Goal: Navigation & Orientation: Find specific page/section

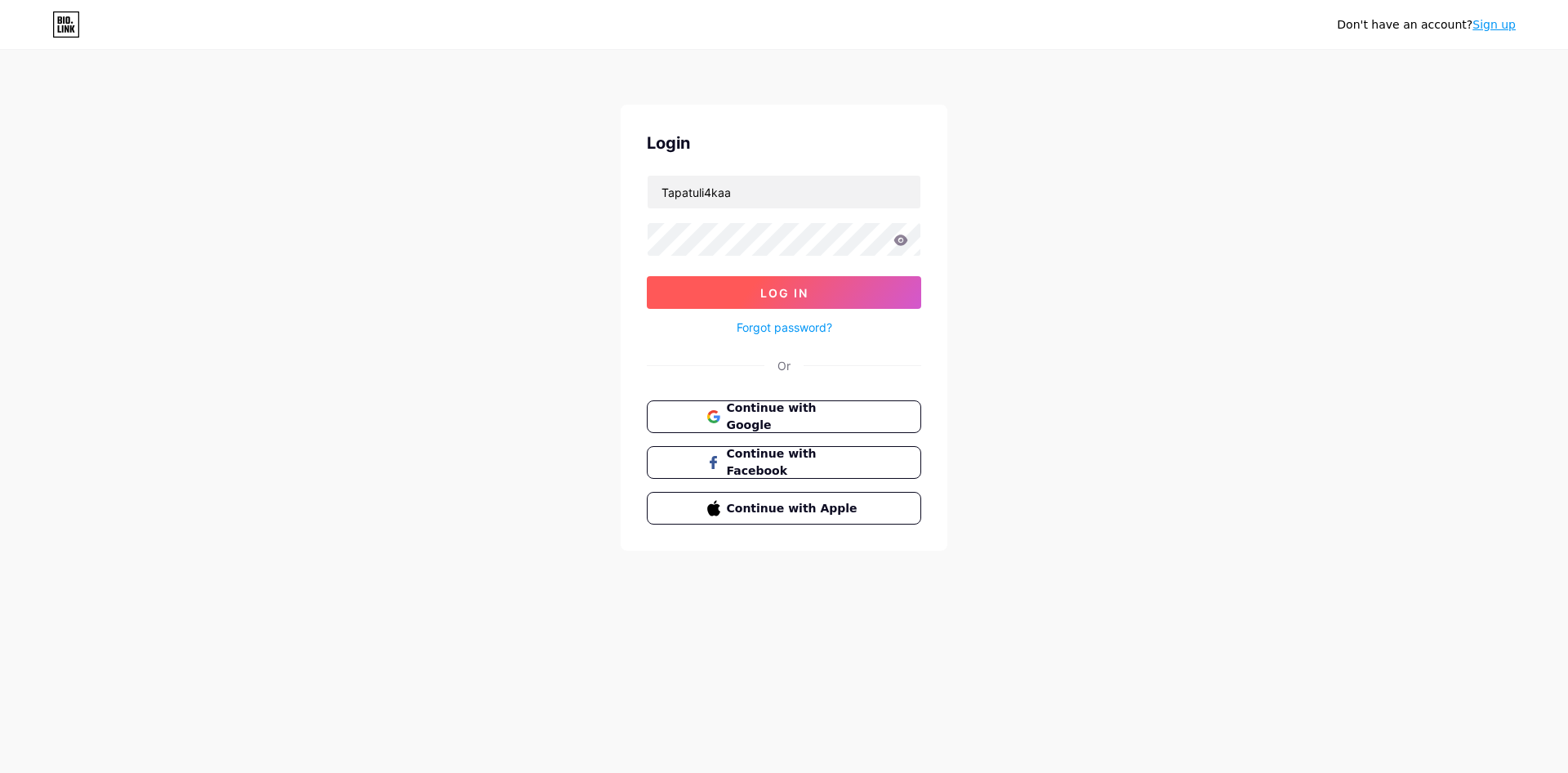
click at [702, 287] on button "Log In" at bounding box center [784, 292] width 274 height 32
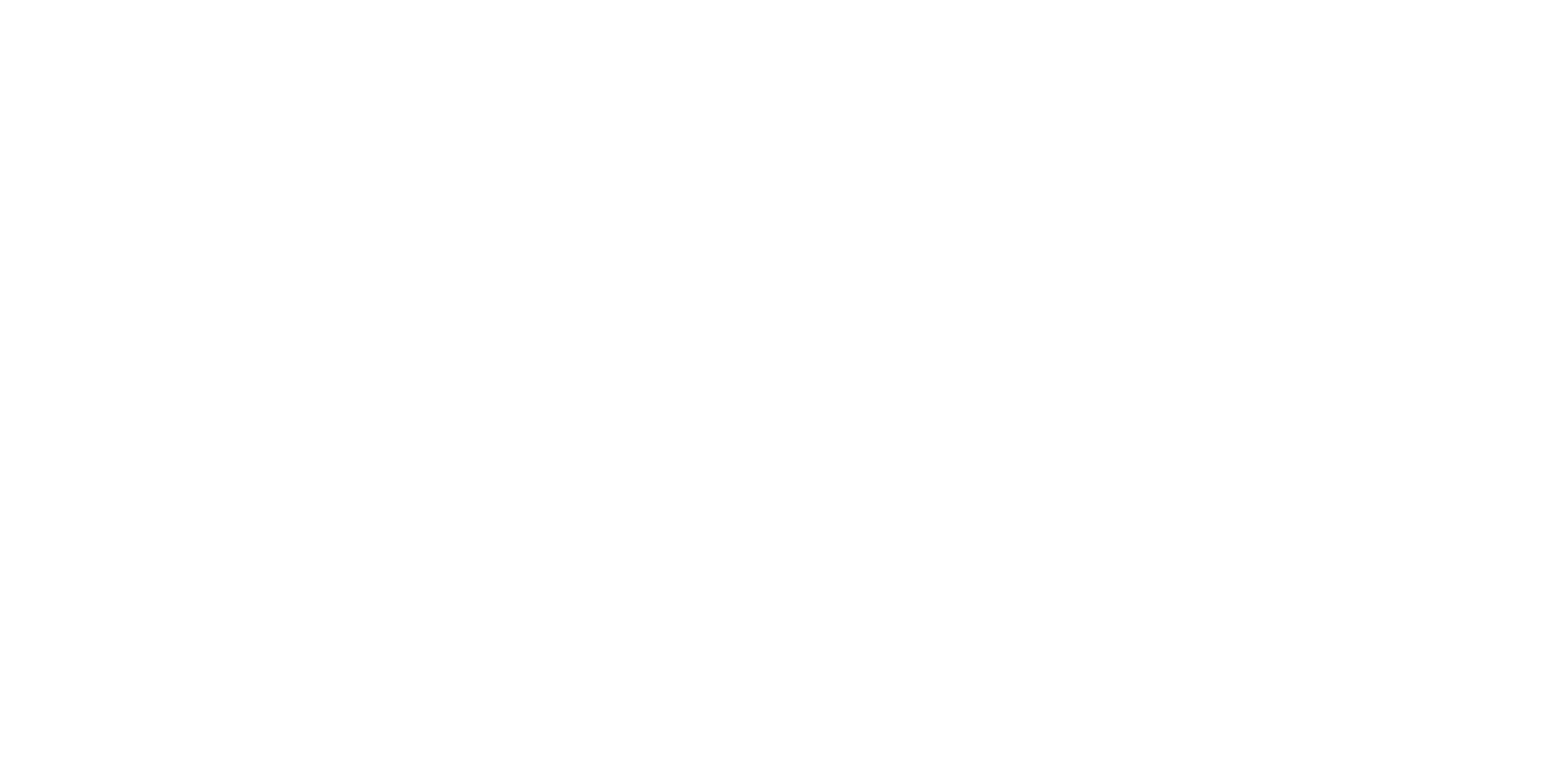
drag, startPoint x: 780, startPoint y: 196, endPoint x: 721, endPoint y: 200, distance: 59.1
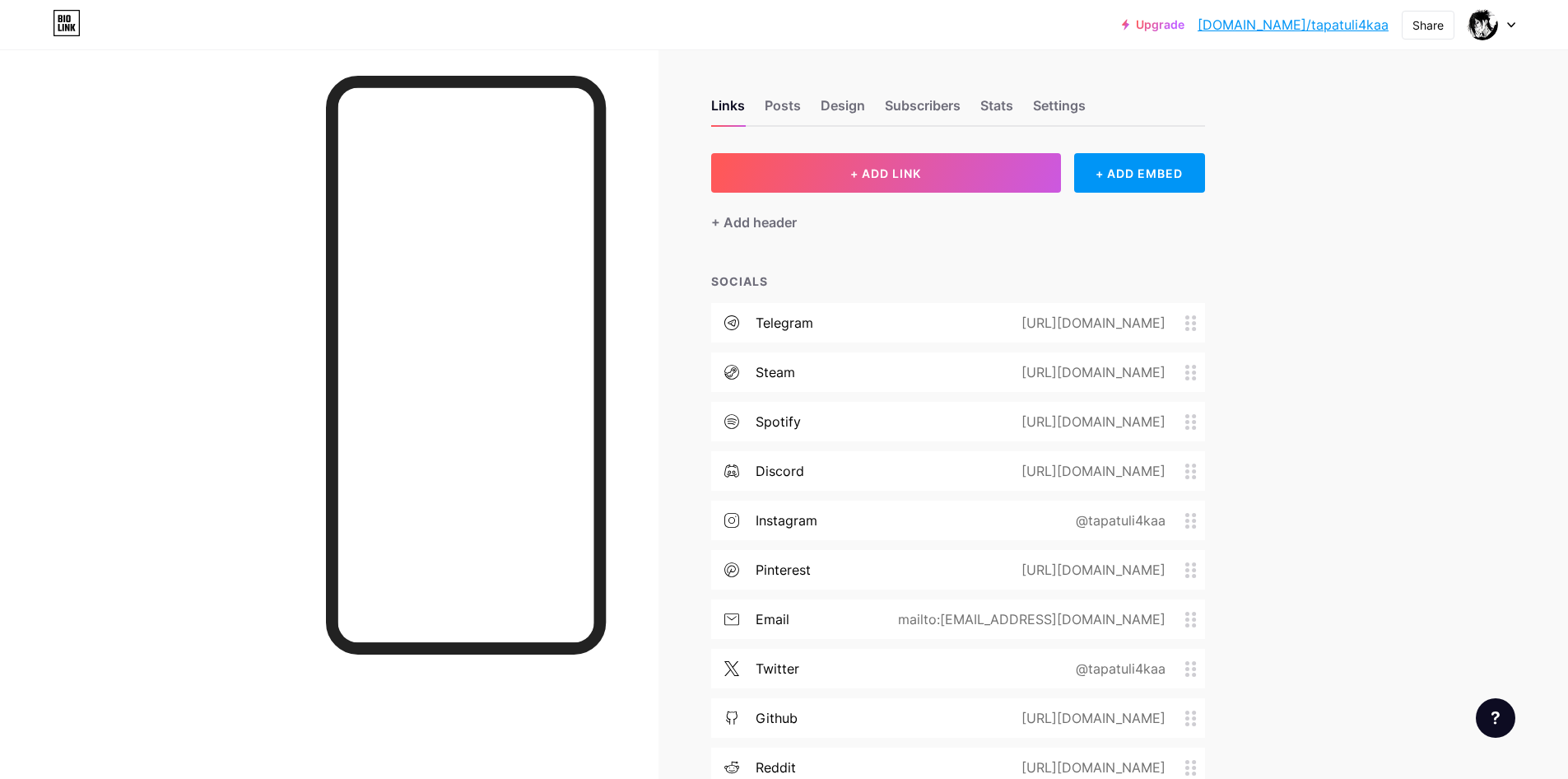
click at [1332, 25] on link "[DOMAIN_NAME]/tapatuli4kaa" at bounding box center [1293, 24] width 191 height 20
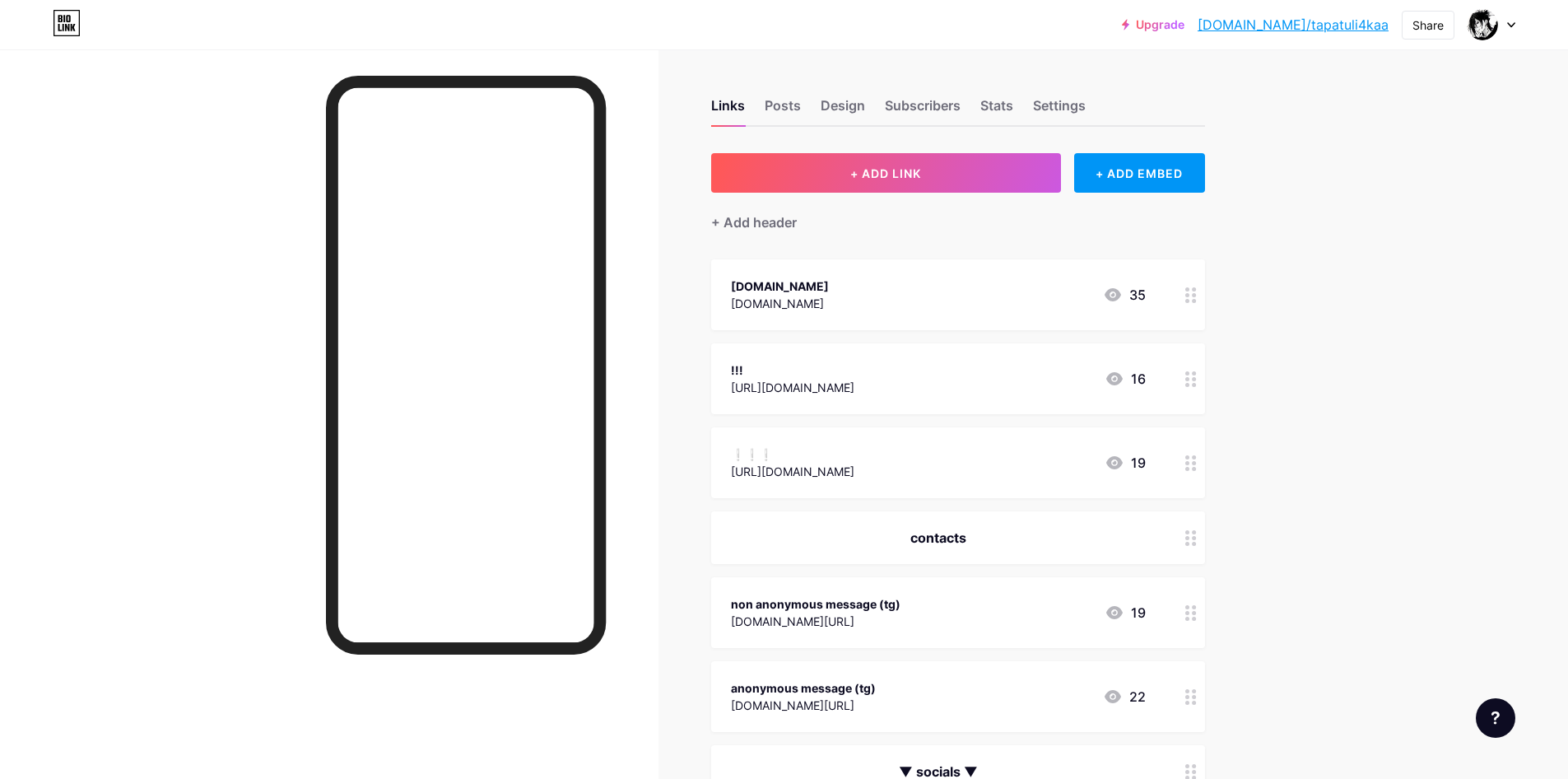
click at [808, 101] on div "Links Posts Design Subscribers Stats Settings" at bounding box center [958, 98] width 494 height 57
click at [798, 110] on div "Posts" at bounding box center [782, 110] width 36 height 30
click at [801, 97] on div "Posts" at bounding box center [782, 110] width 36 height 30
click at [845, 118] on div "Design" at bounding box center [843, 110] width 45 height 30
click at [835, 106] on div "Design" at bounding box center [843, 110] width 45 height 30
